Goal: Information Seeking & Learning: Learn about a topic

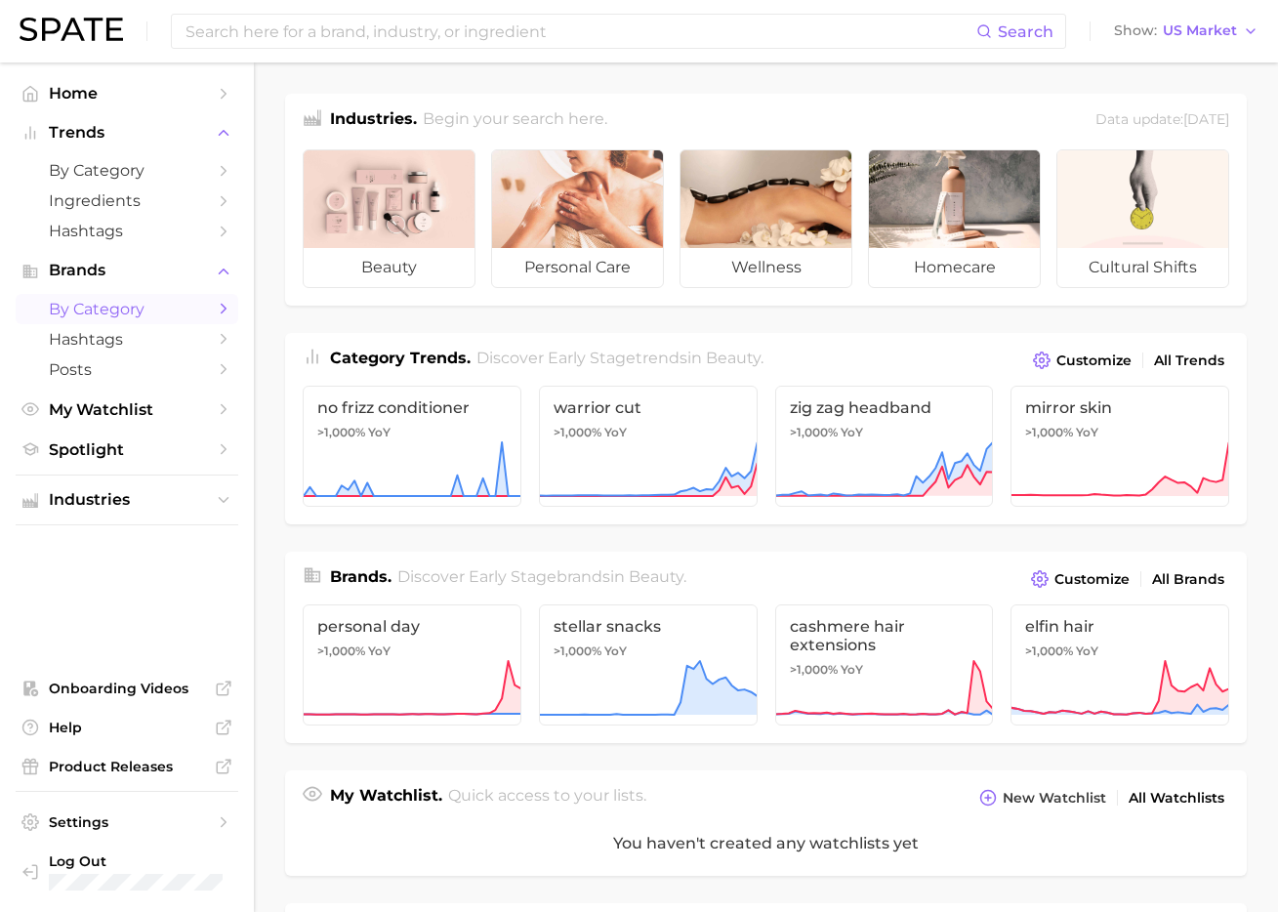
click at [143, 314] on span "by Category" at bounding box center [127, 309] width 156 height 19
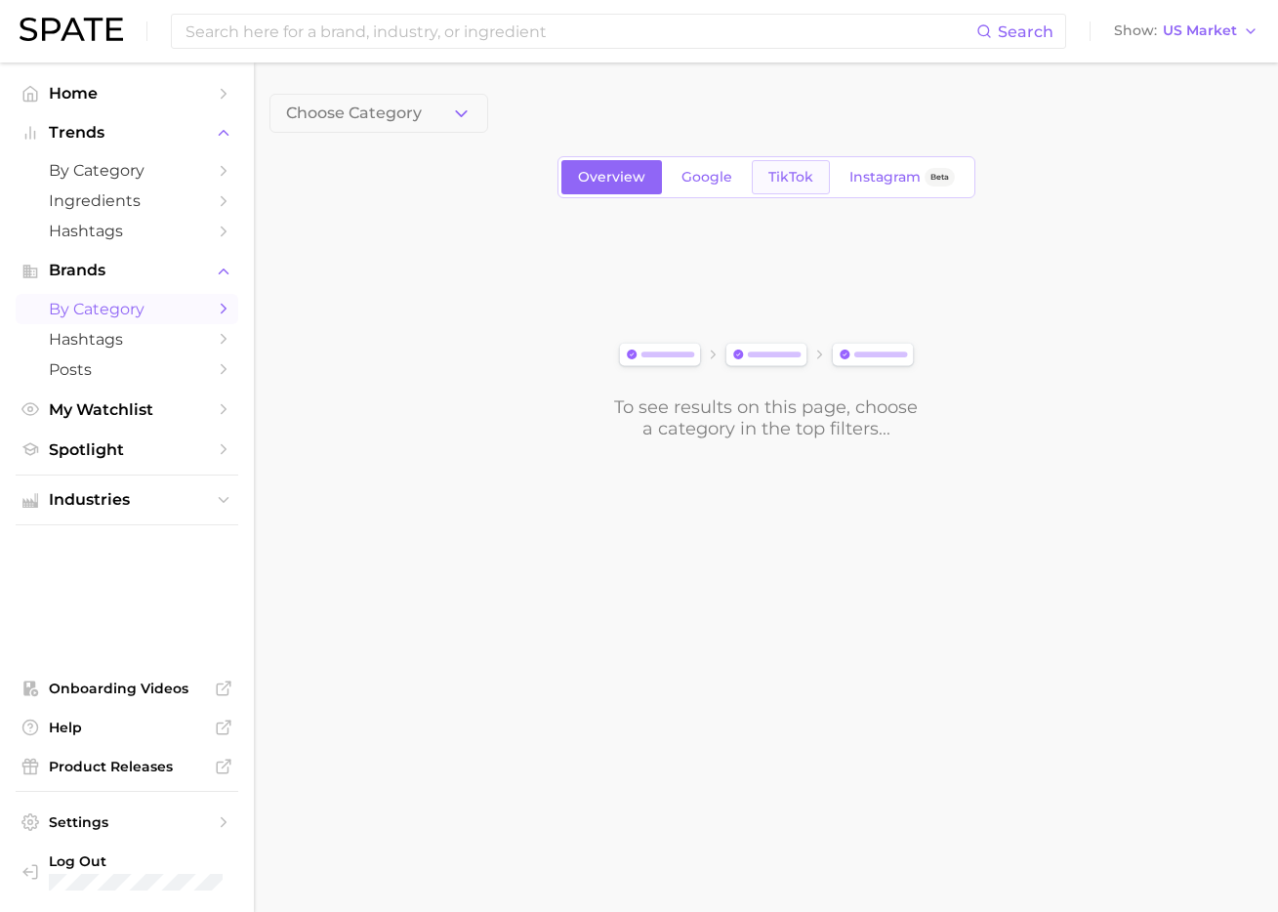
click at [813, 182] on link "TikTok" at bounding box center [791, 177] width 78 height 34
click at [394, 114] on span "Choose Category" at bounding box center [354, 113] width 136 height 18
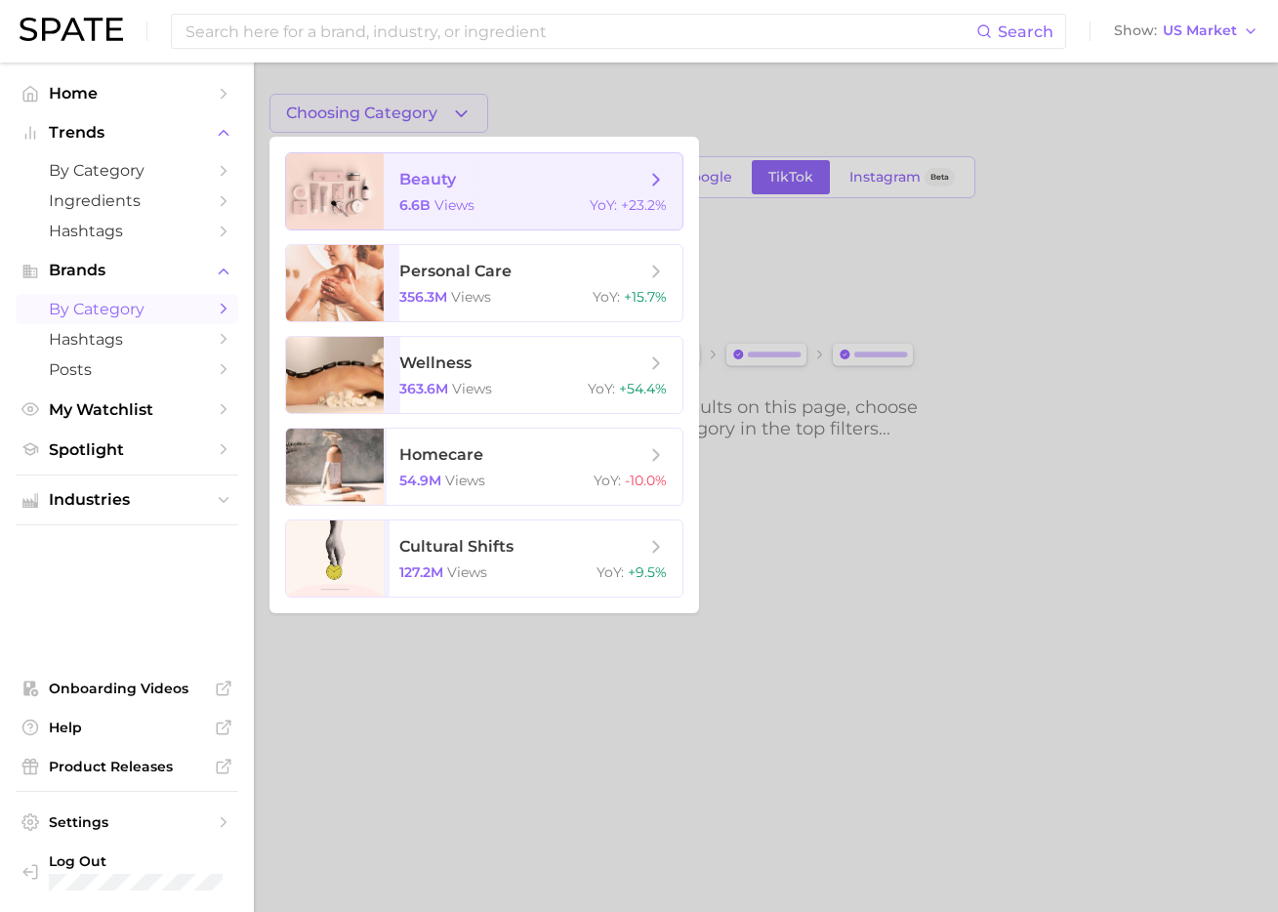
click at [454, 214] on span "beauty 6.6b views YoY : +23.2%" at bounding box center [533, 191] width 299 height 76
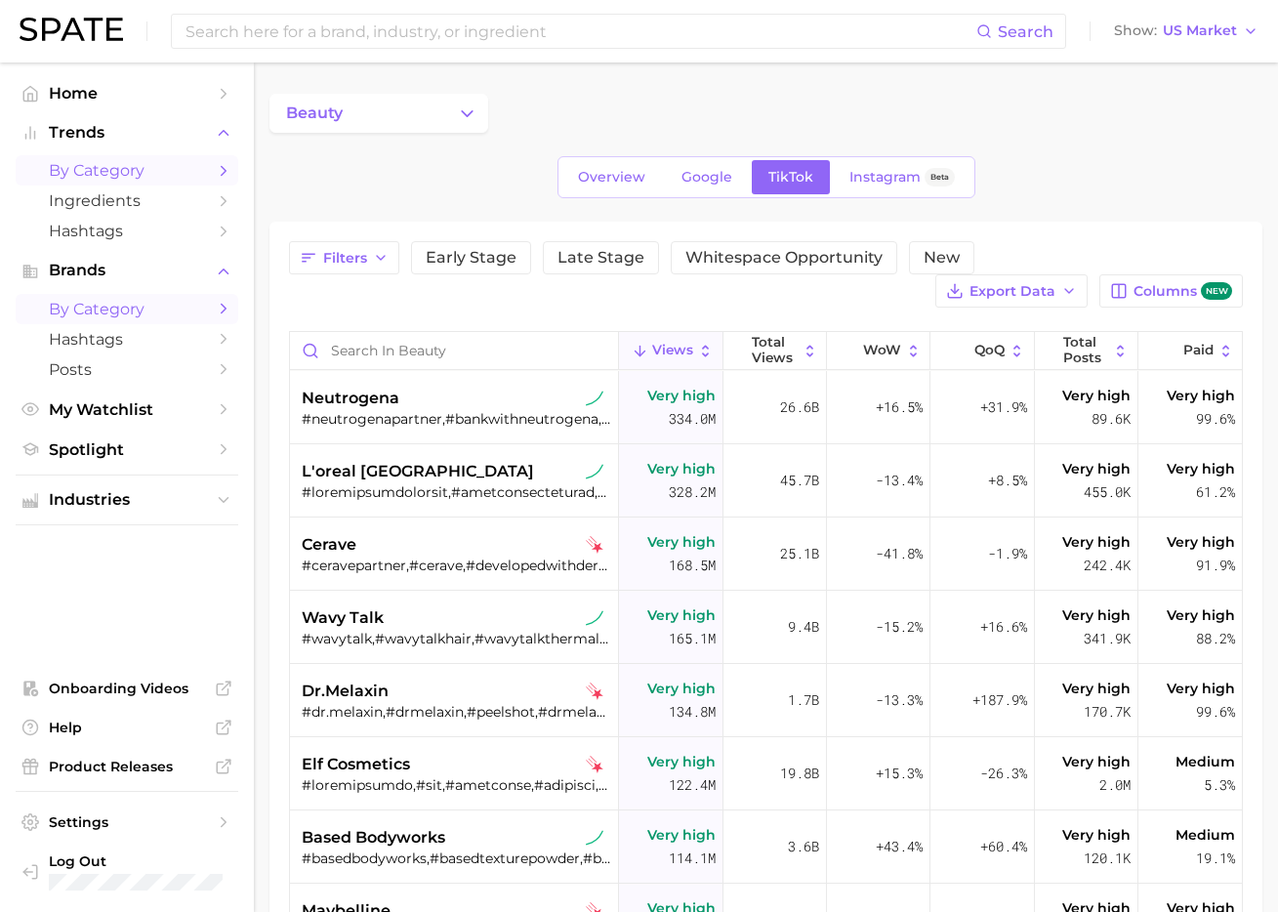
click at [128, 161] on link "by Category" at bounding box center [127, 170] width 223 height 30
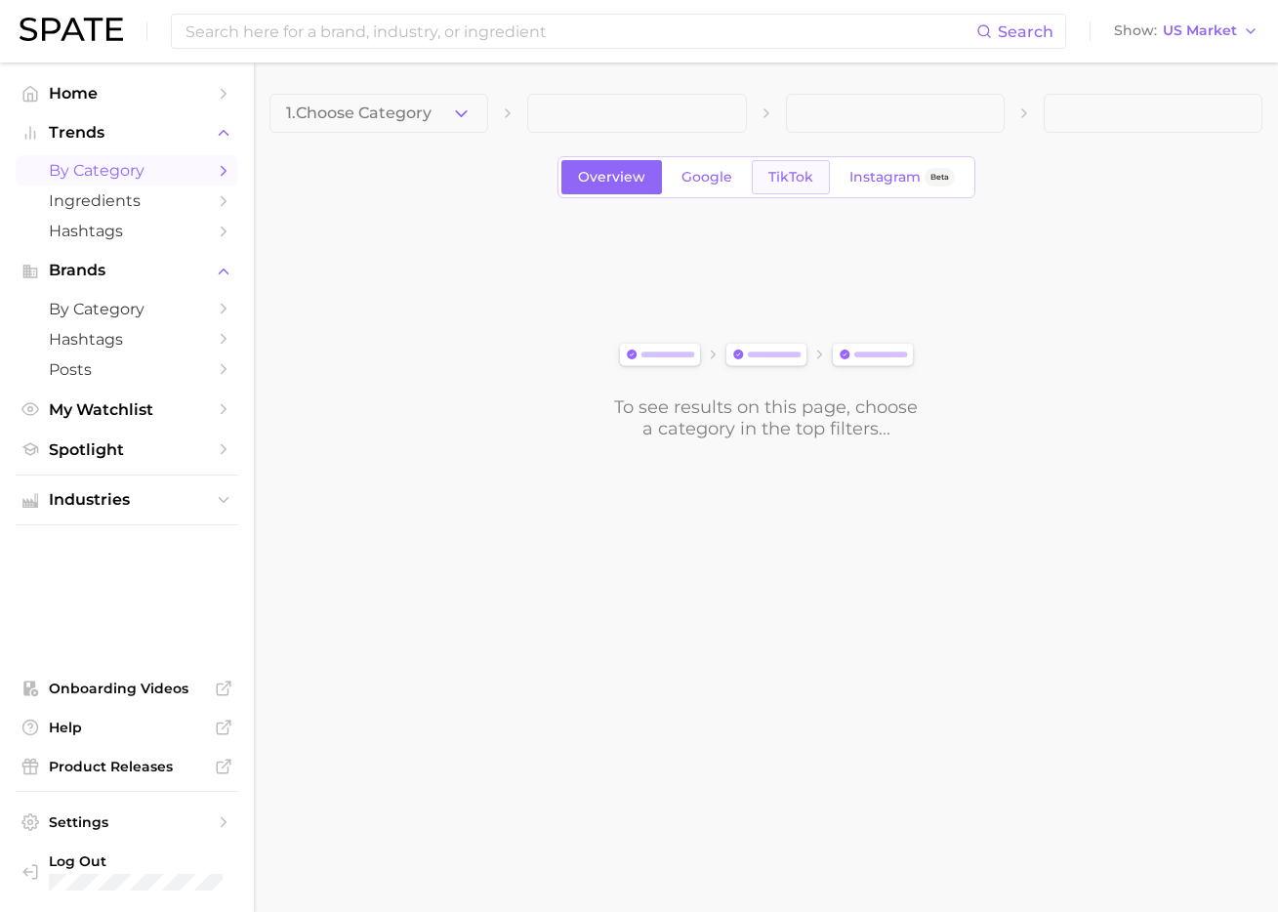
click at [787, 176] on span "TikTok" at bounding box center [790, 177] width 45 height 17
click at [444, 106] on button "1. Choose Category" at bounding box center [378, 113] width 219 height 39
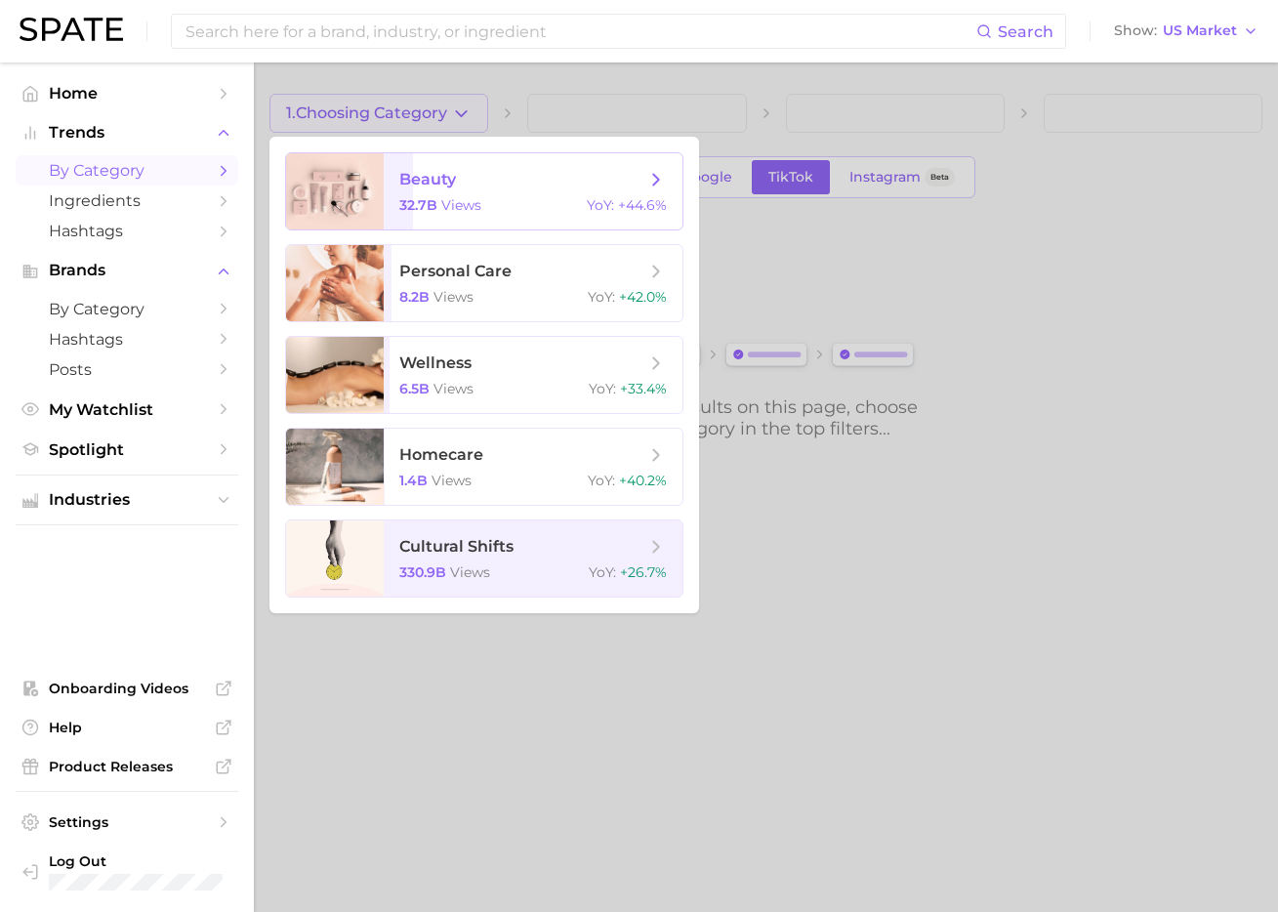
click at [446, 218] on span "beauty 32.7b views YoY : +44.6%" at bounding box center [533, 191] width 299 height 76
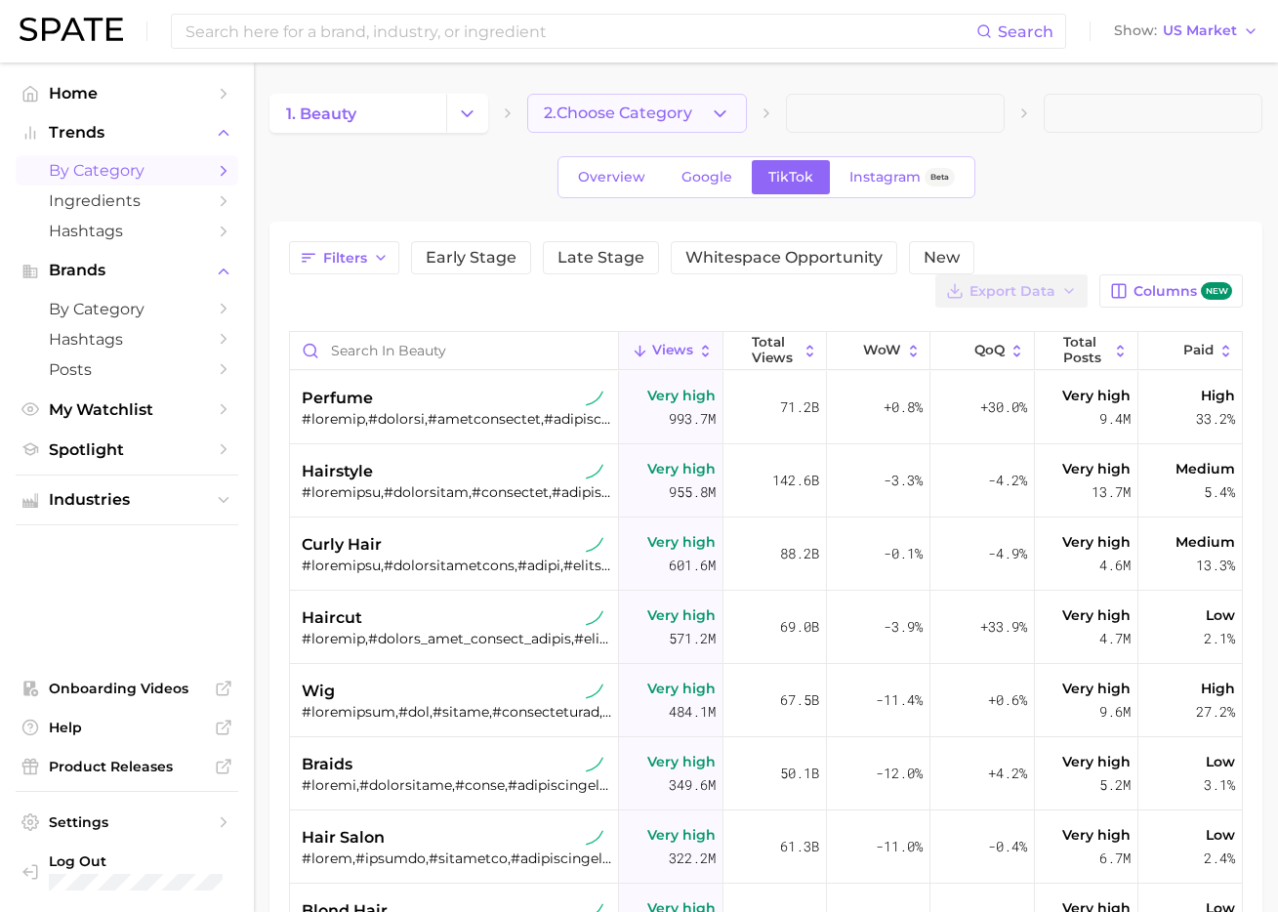
click at [618, 116] on span "2. Choose Category" at bounding box center [618, 113] width 148 height 18
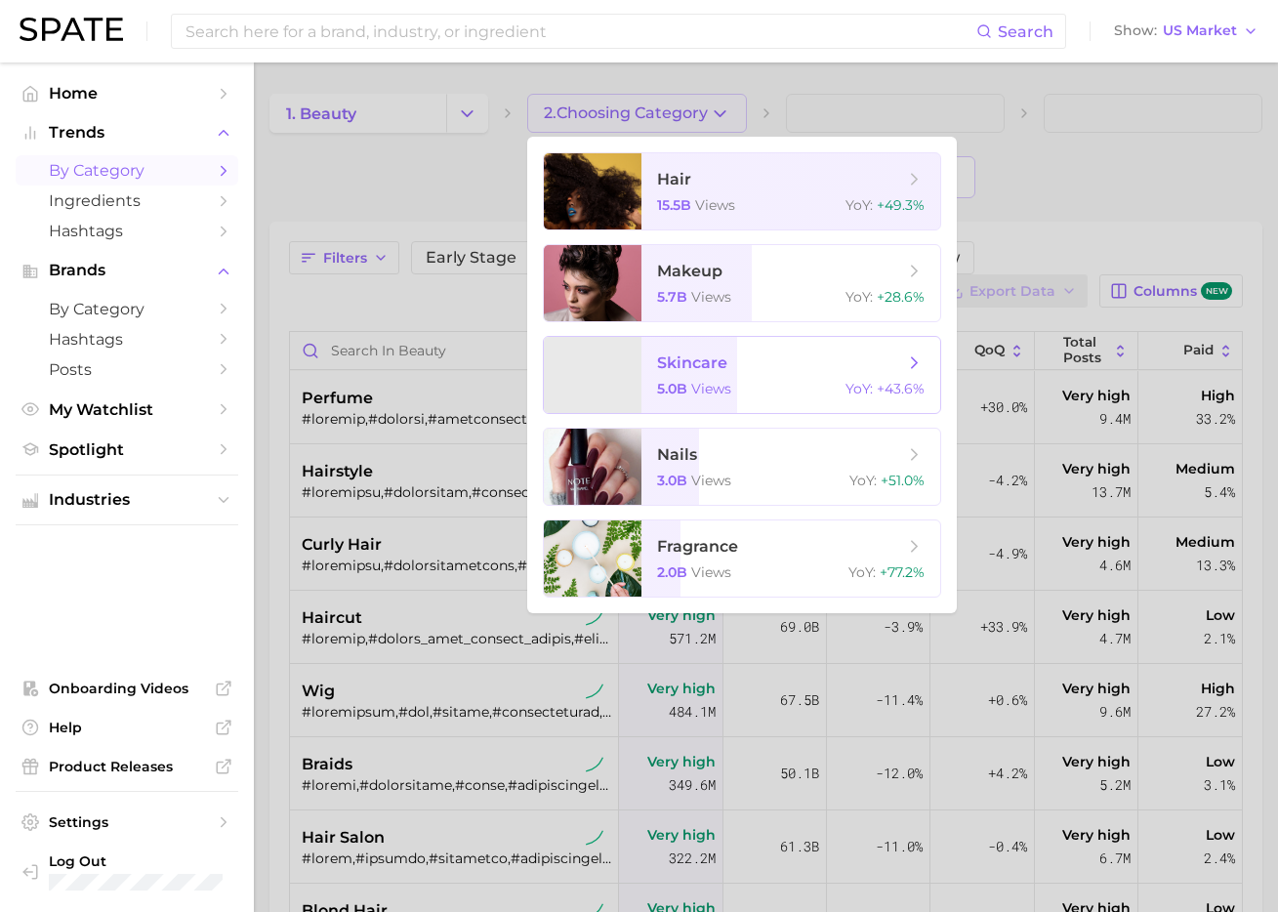
click at [710, 375] on span "skincare 5.0b views YoY : +43.6%" at bounding box center [790, 375] width 299 height 76
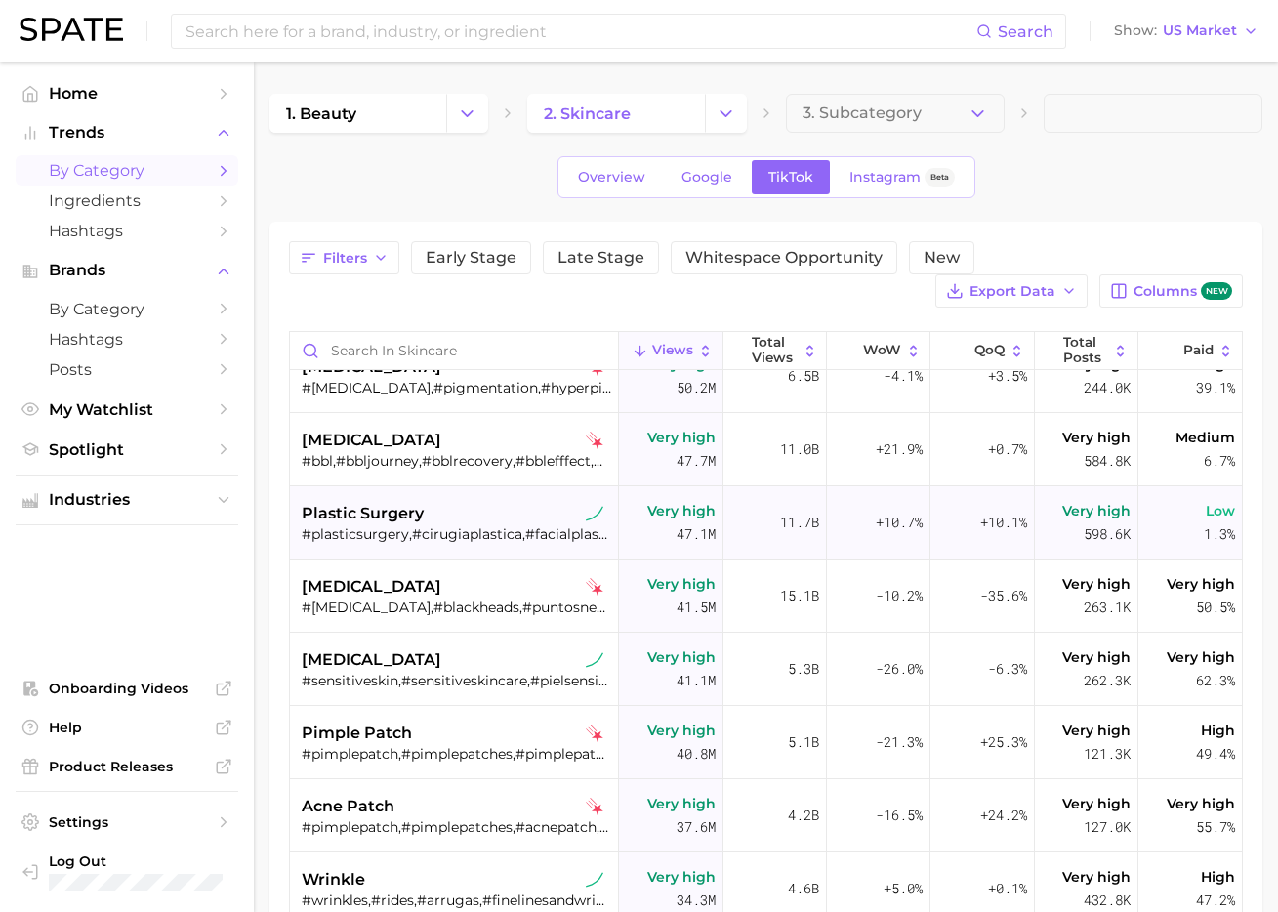
scroll to position [722, 0]
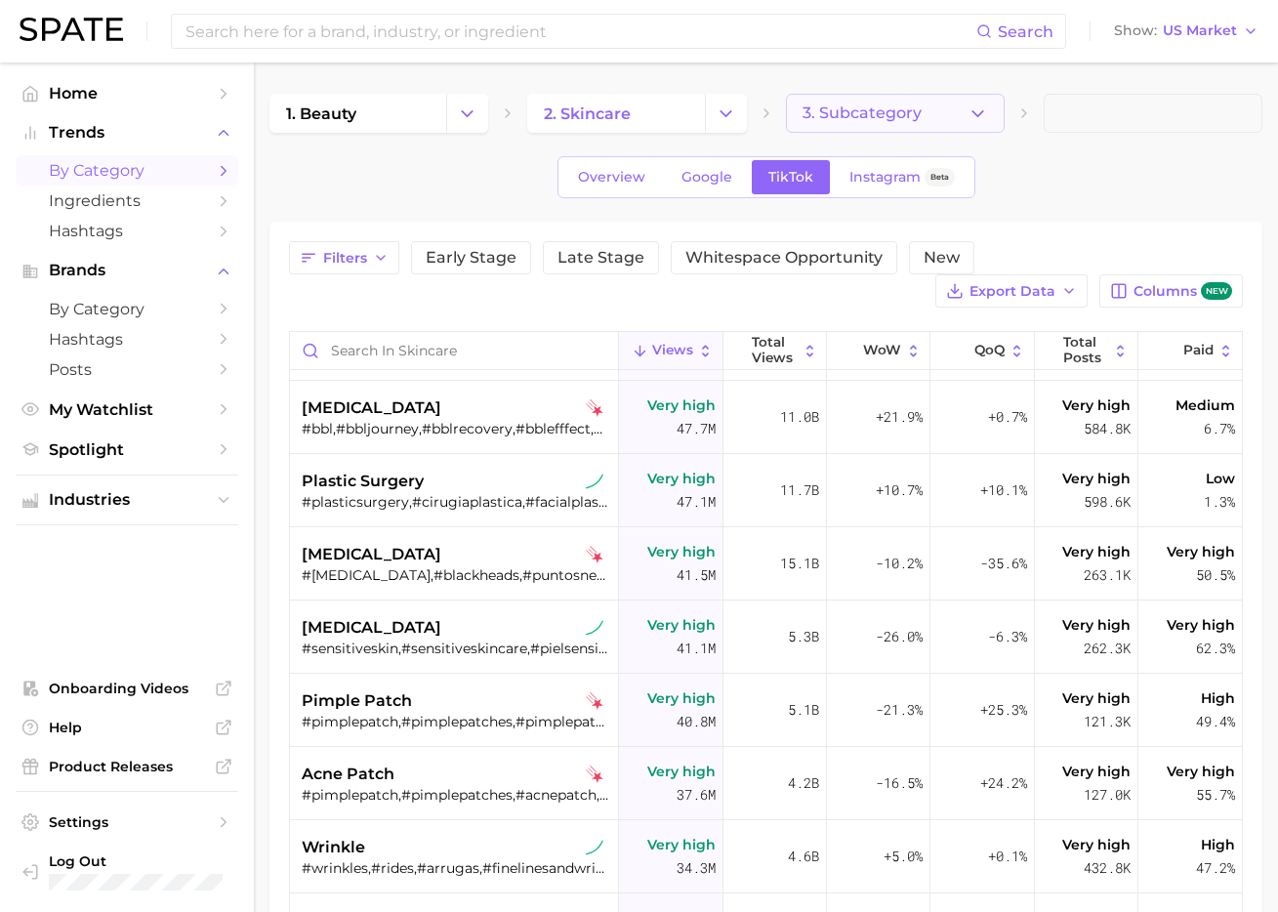
click at [935, 131] on button "3. Subcategory" at bounding box center [895, 113] width 219 height 39
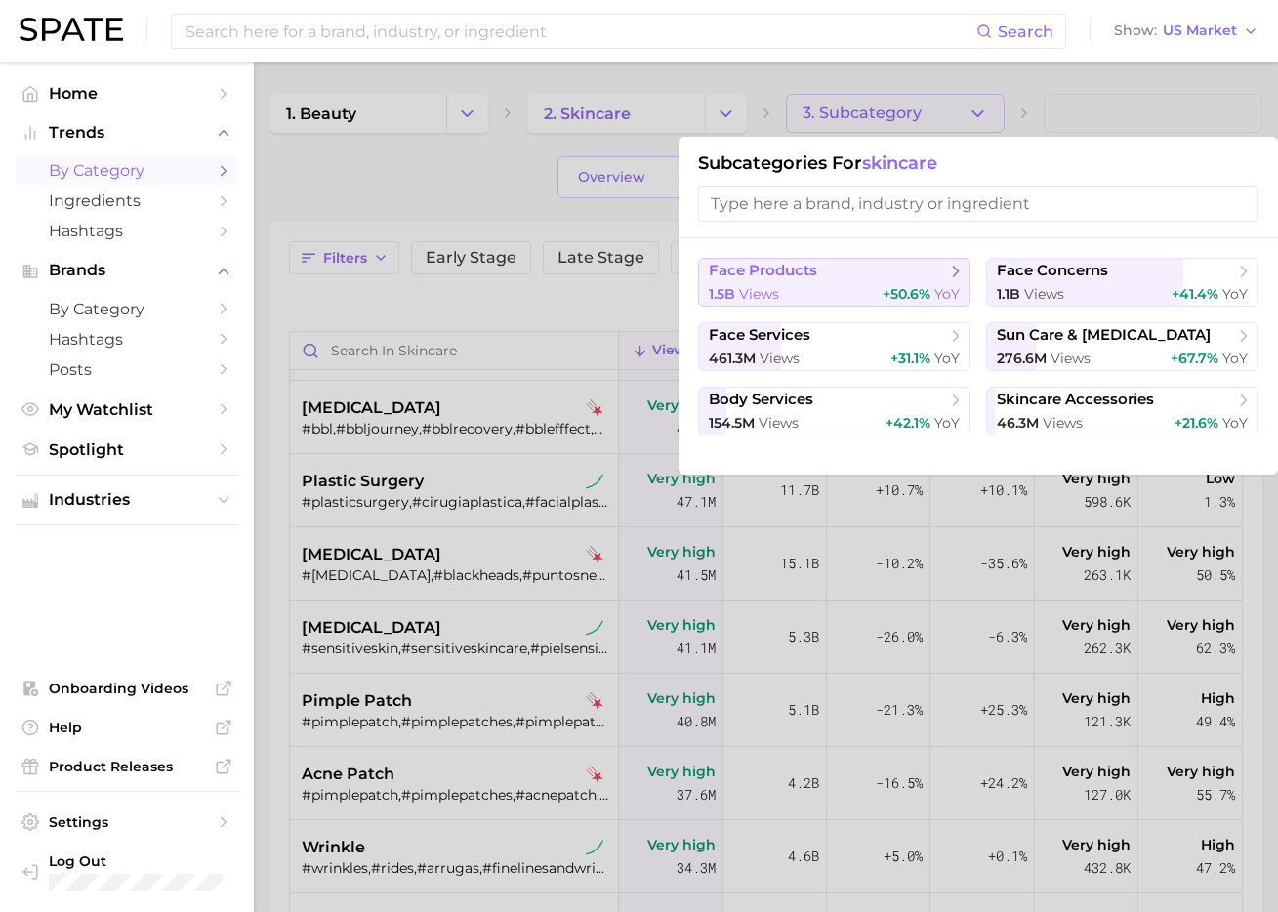
click at [923, 286] on span "+50.6%" at bounding box center [907, 294] width 48 height 18
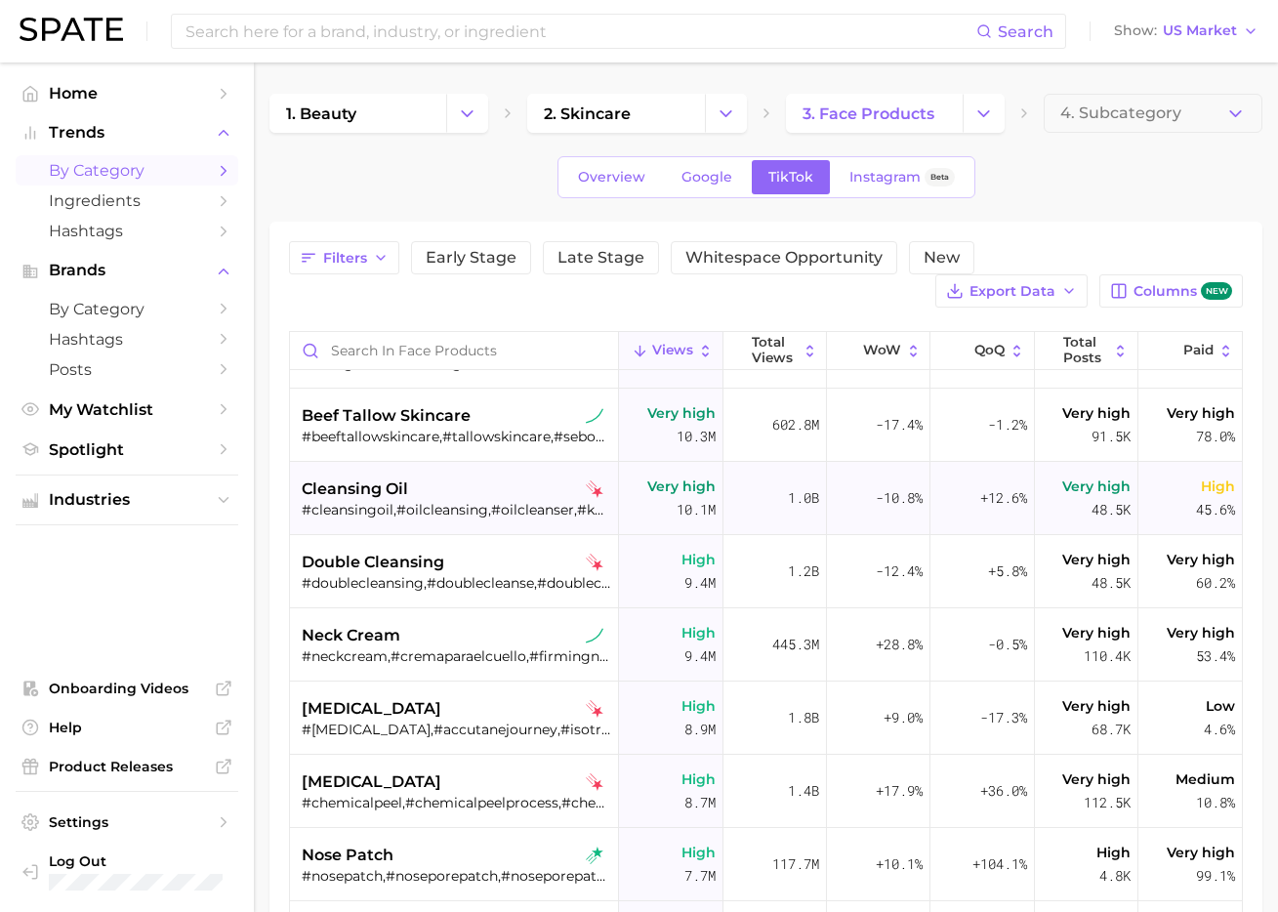
scroll to position [1506, 0]
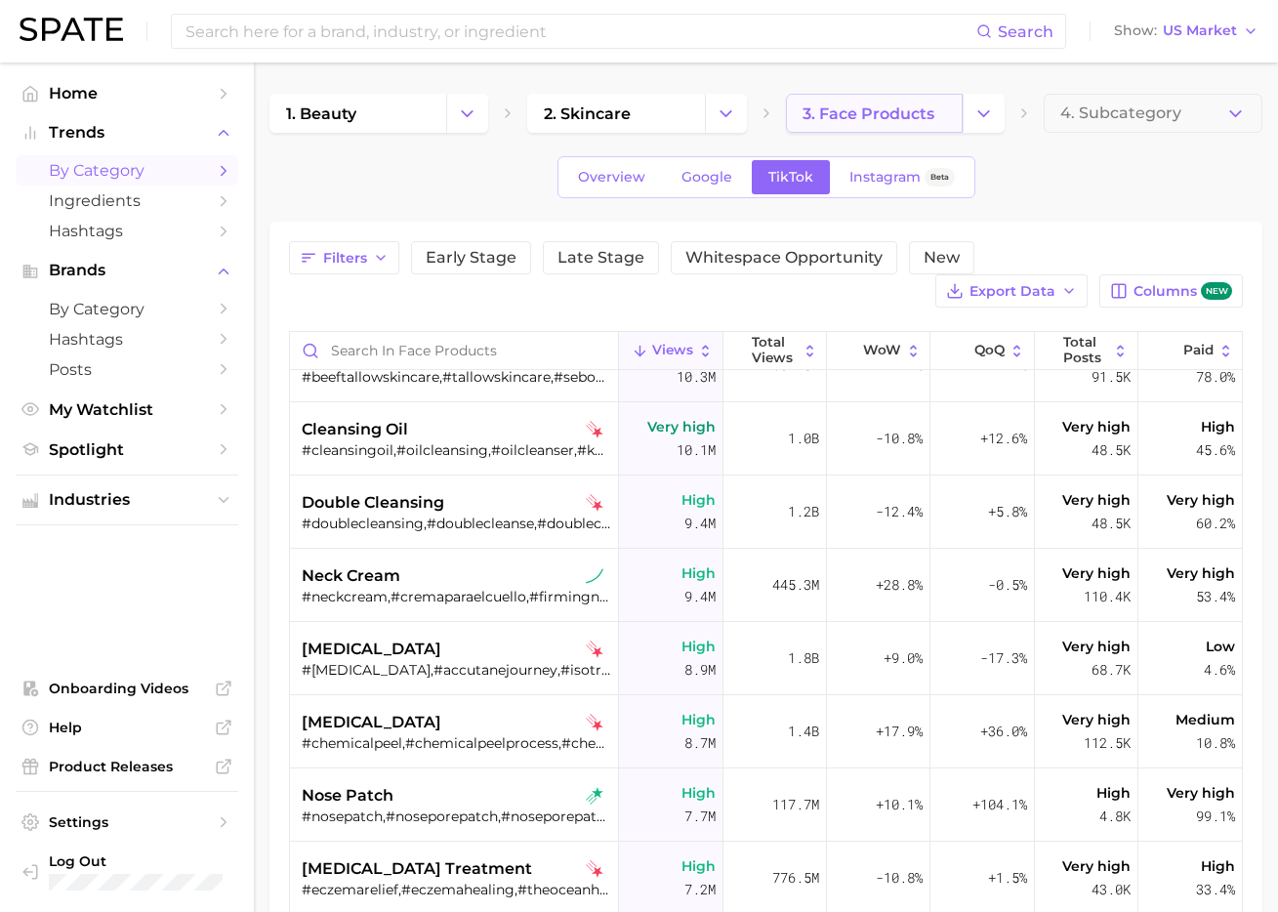
click at [933, 126] on link "3. face products" at bounding box center [874, 113] width 177 height 39
click at [1098, 115] on span "4. Subcategory" at bounding box center [1120, 113] width 121 height 18
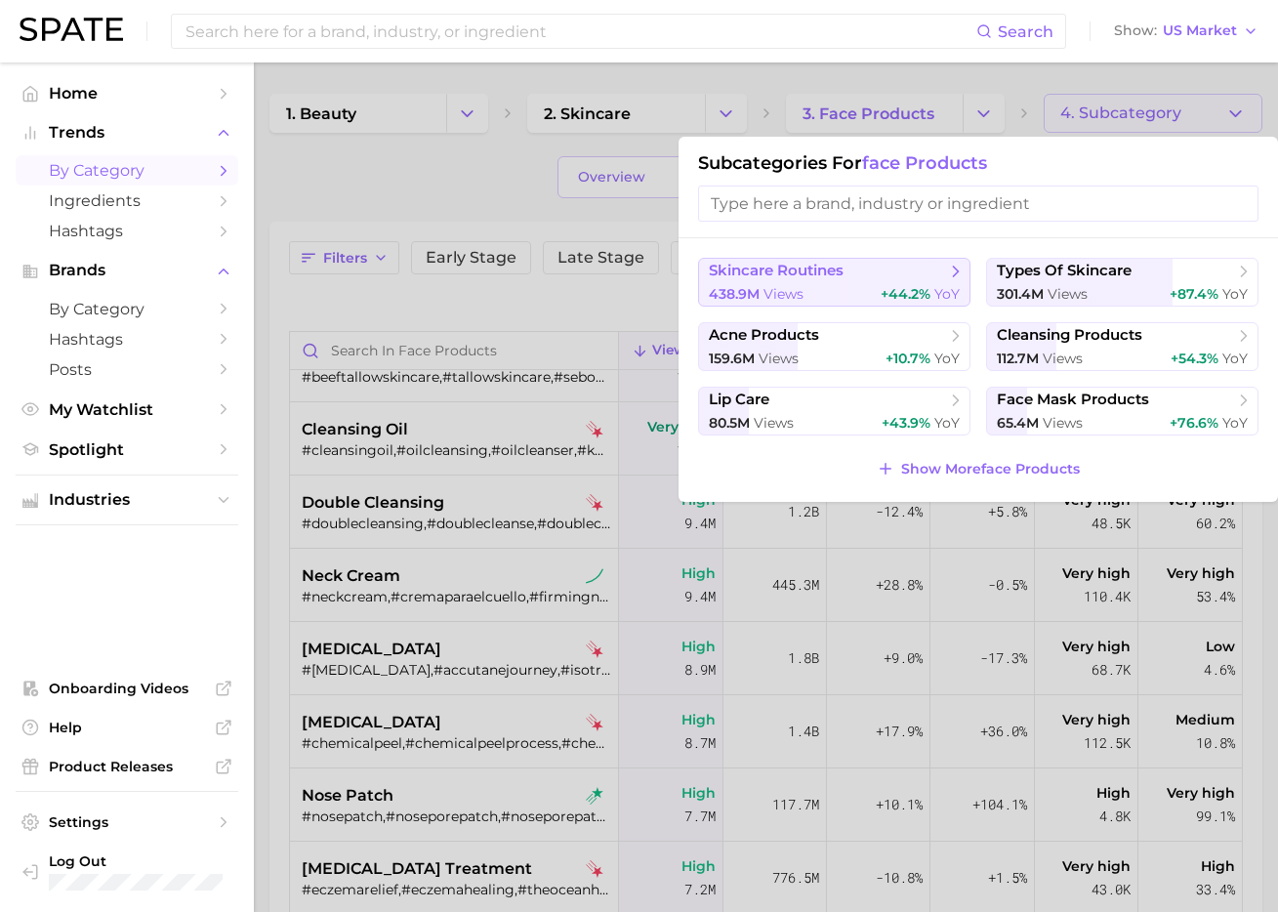
click at [816, 286] on div "438.9m views +44.2% YoY" at bounding box center [834, 294] width 251 height 19
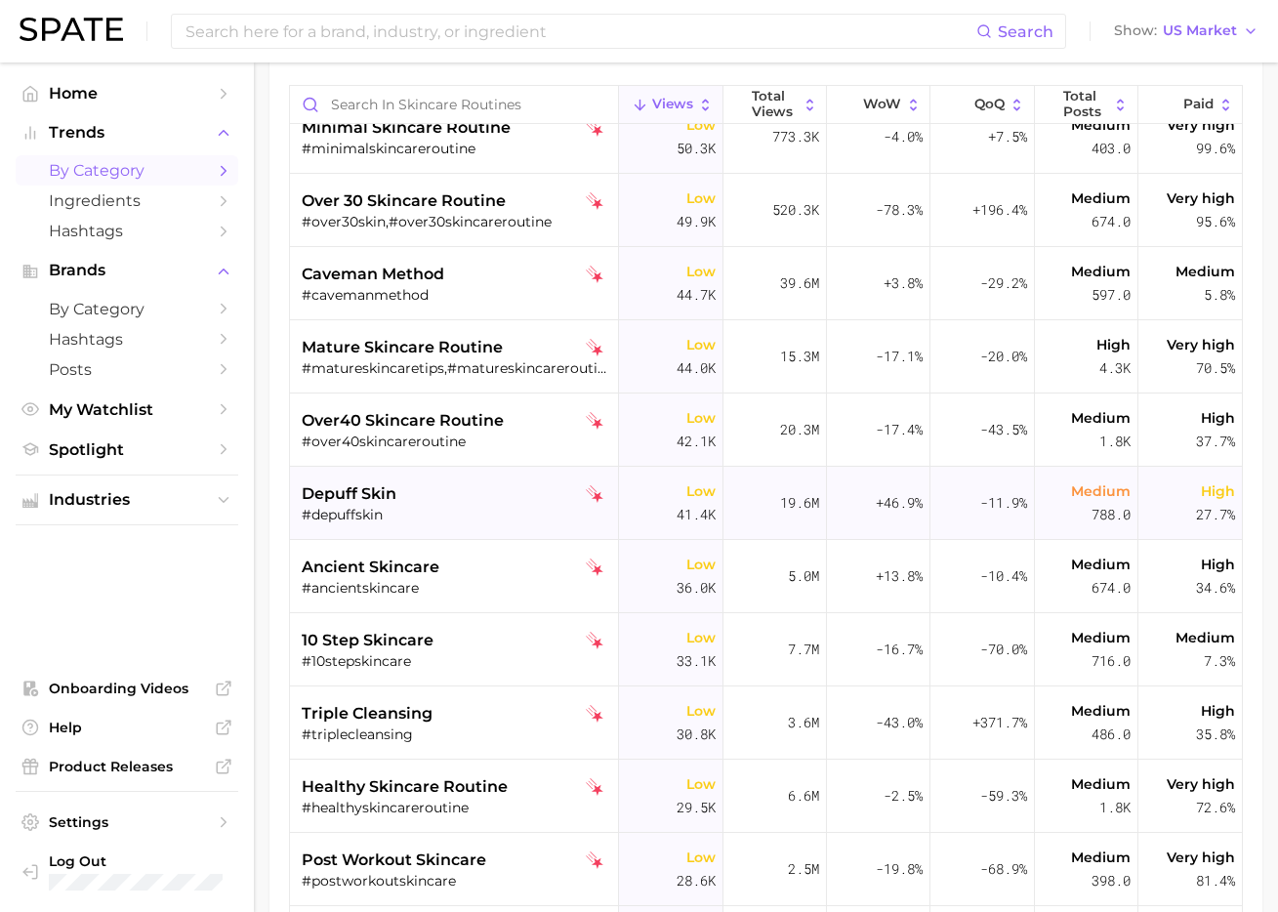
scroll to position [3785, 0]
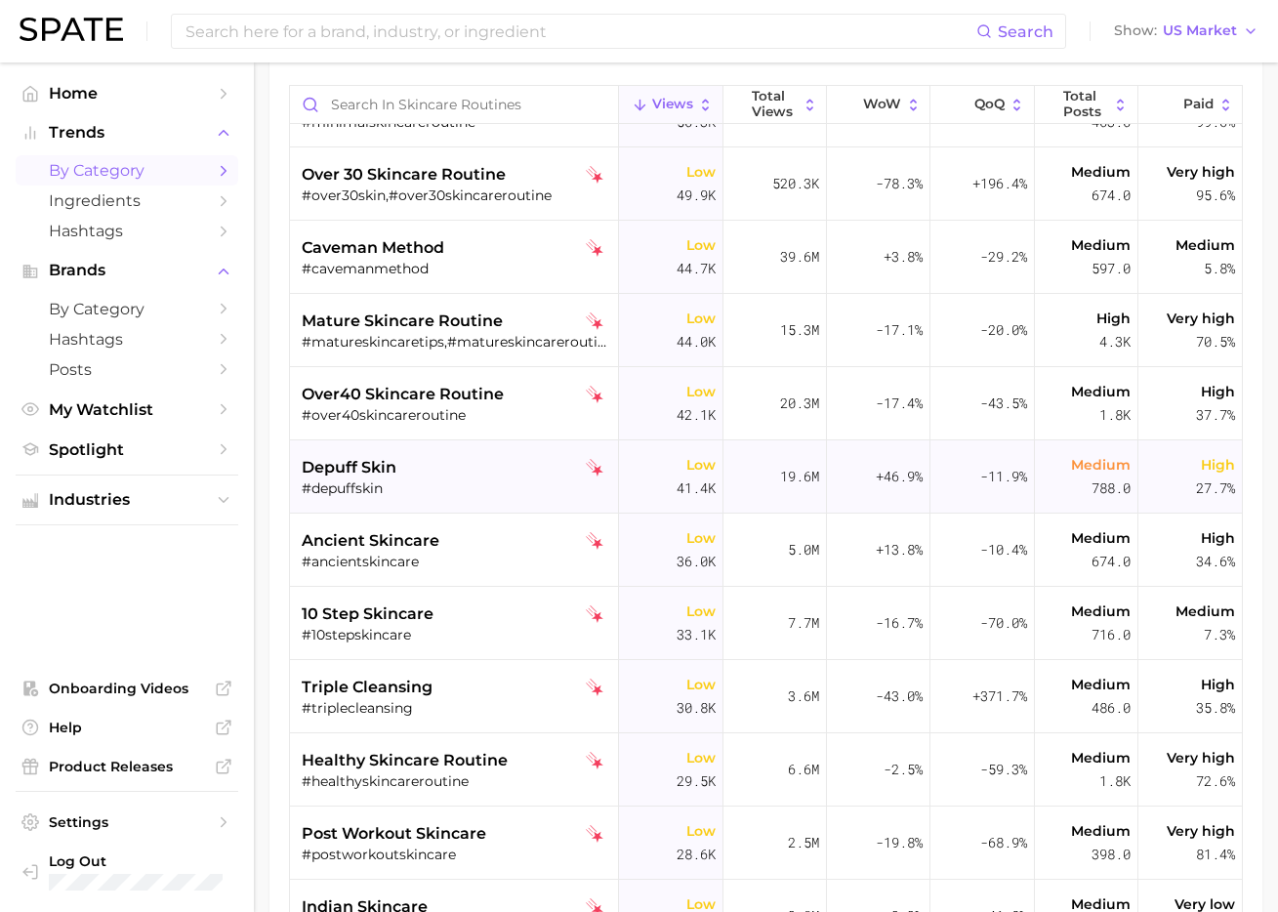
click at [424, 482] on div "#depuffskin" at bounding box center [456, 488] width 309 height 18
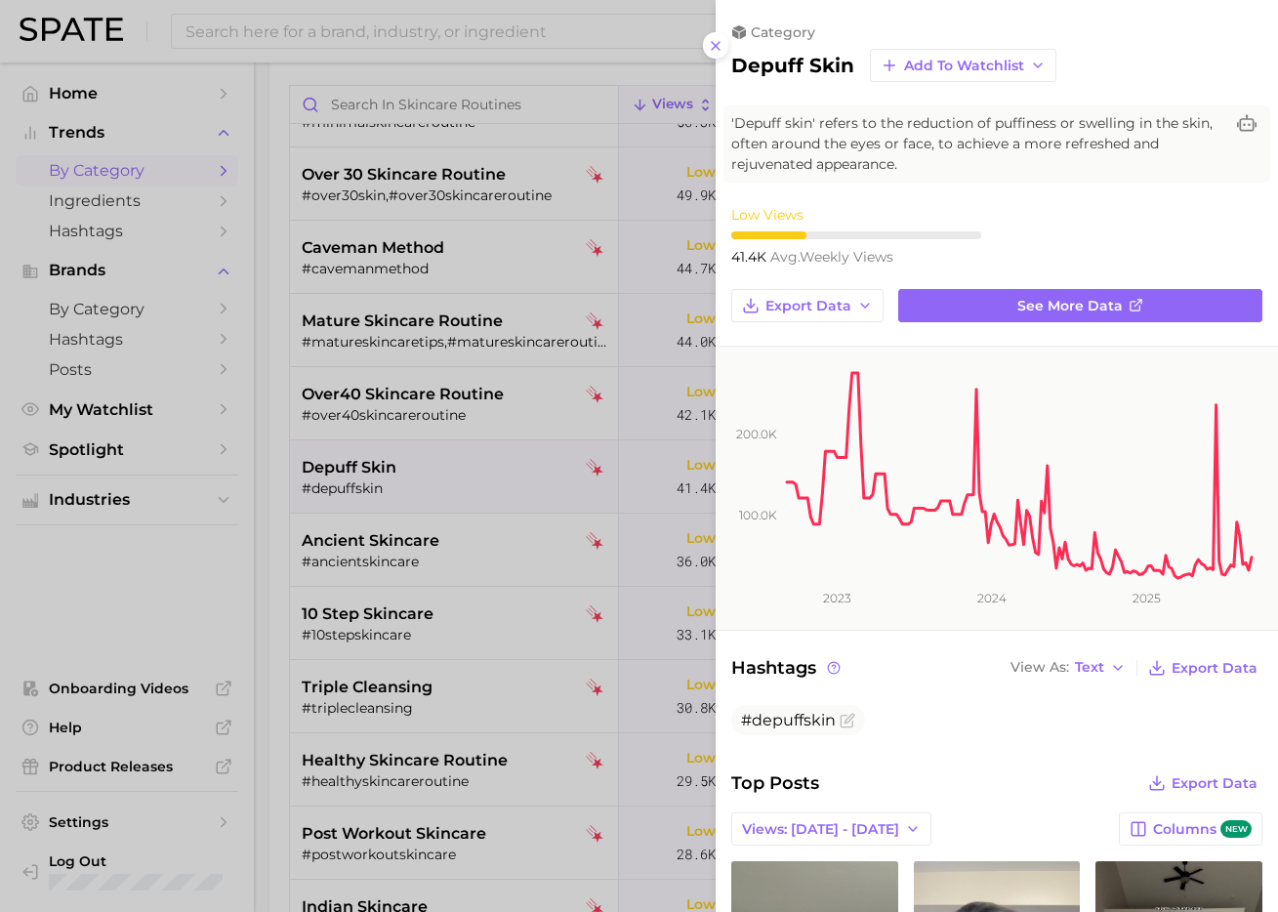
scroll to position [302, 0]
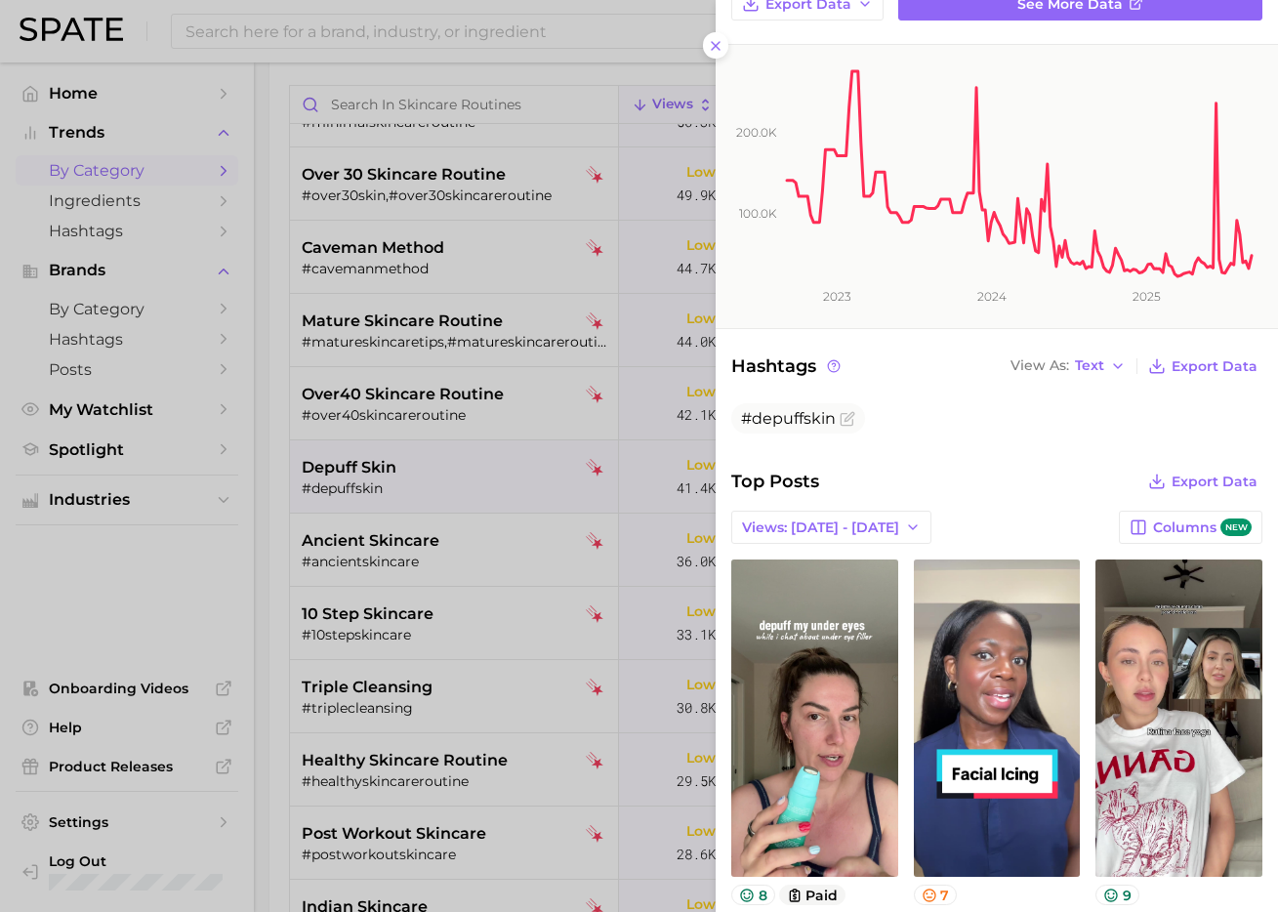
click at [532, 380] on div at bounding box center [639, 456] width 1278 height 912
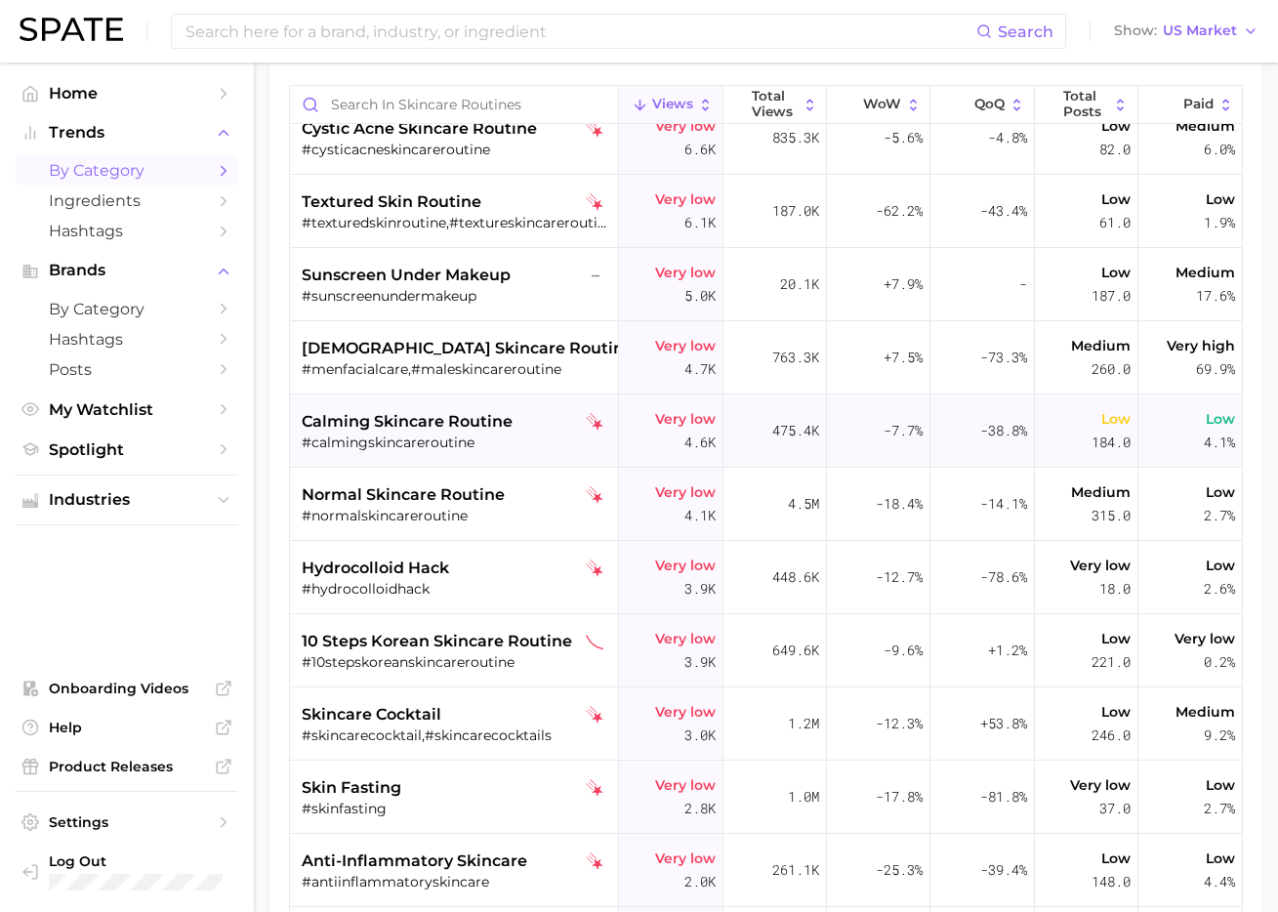
scroll to position [6103, 0]
